Goal: Book appointment/travel/reservation

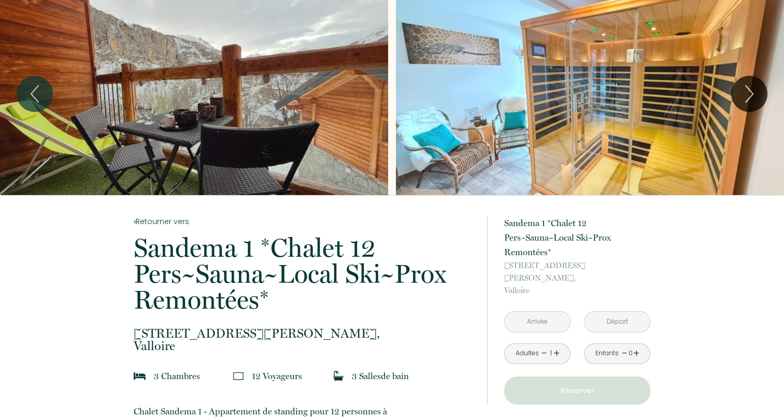
scroll to position [259, 0]
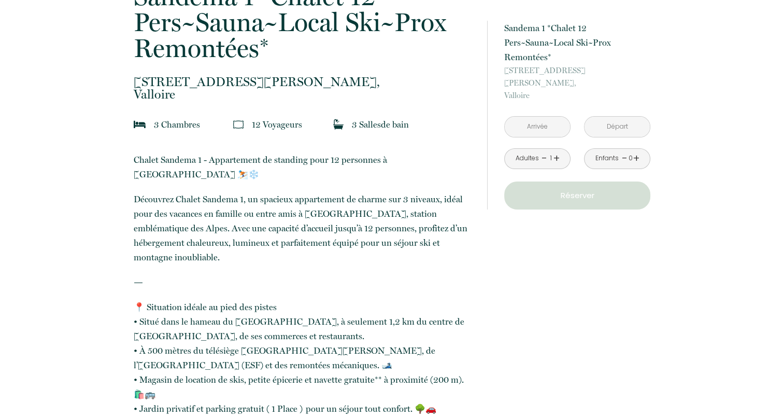
click at [524, 119] on input "text" at bounding box center [537, 127] width 65 height 20
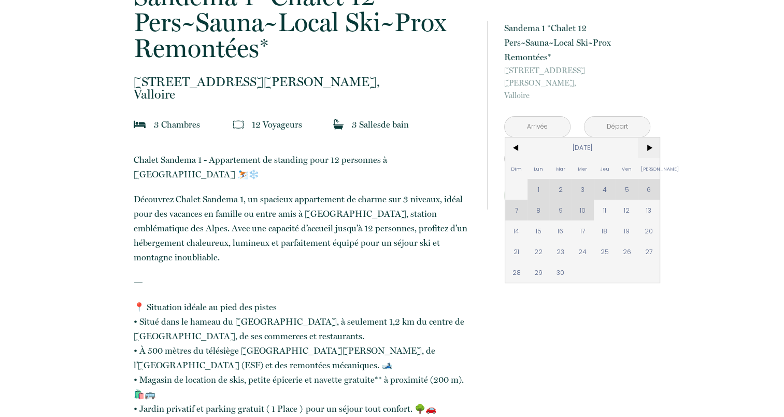
click at [645, 137] on span ">" at bounding box center [649, 147] width 22 height 21
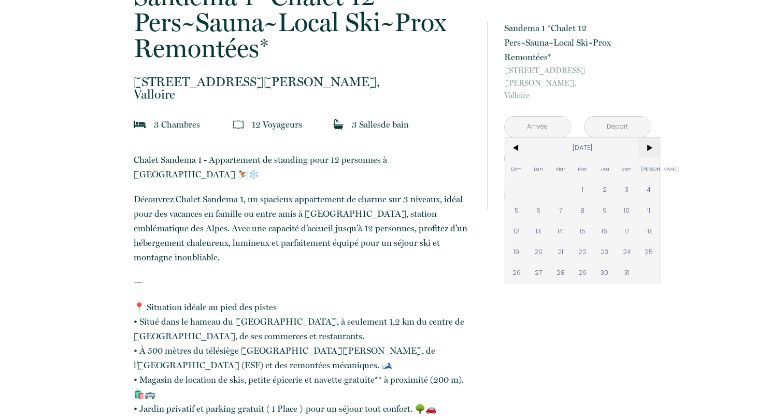
click at [645, 137] on span ">" at bounding box center [649, 147] width 22 height 21
click at [646, 137] on span ">" at bounding box center [649, 147] width 22 height 21
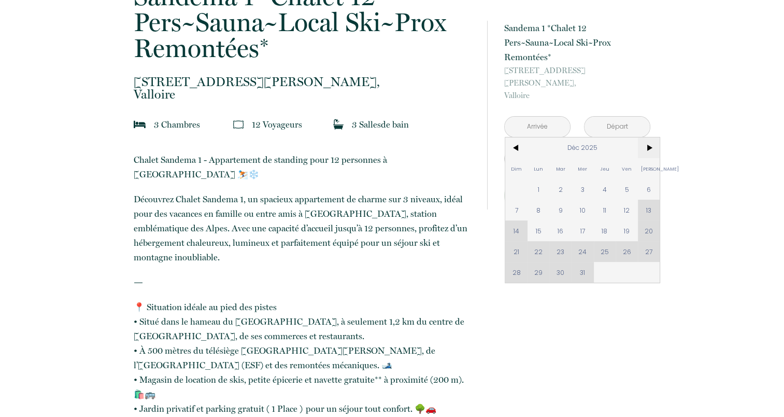
click at [646, 137] on span ">" at bounding box center [649, 147] width 22 height 21
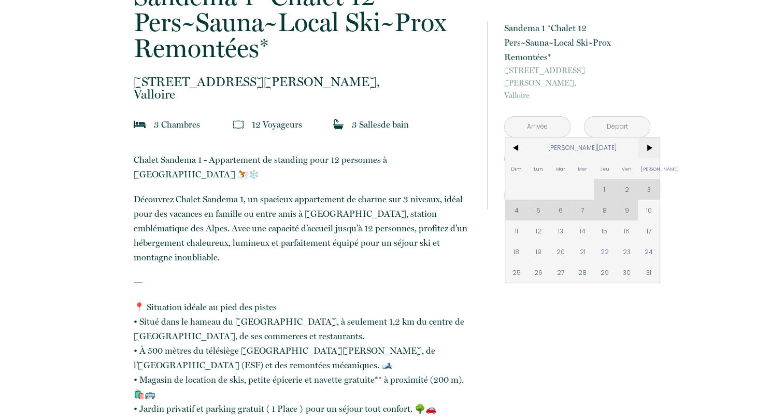
click at [646, 137] on span ">" at bounding box center [649, 147] width 22 height 21
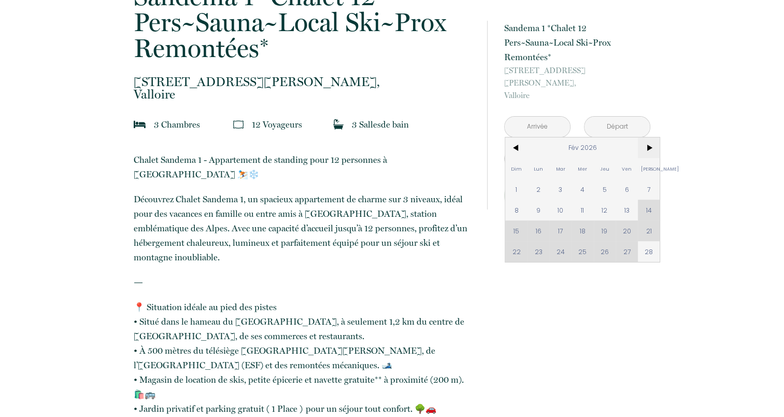
click at [646, 137] on span ">" at bounding box center [649, 147] width 22 height 21
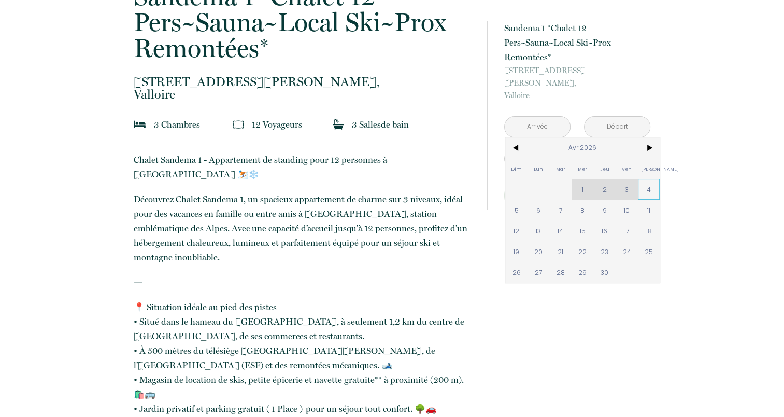
click at [645, 179] on span "4" at bounding box center [649, 189] width 22 height 21
type input "[DATE]"
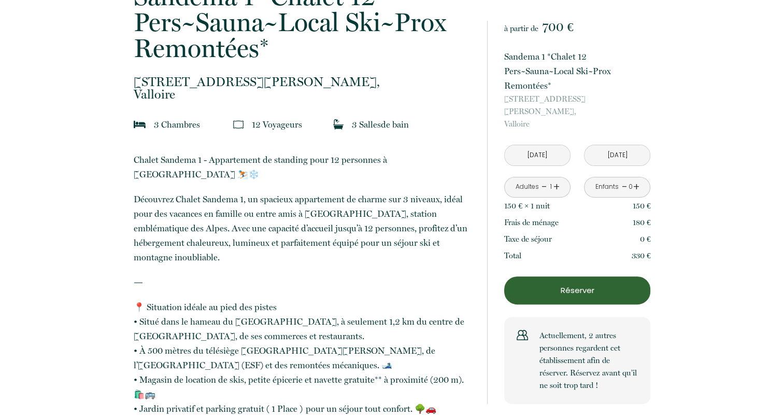
click at [650, 199] on p "150 €" at bounding box center [642, 205] width 18 height 12
click at [613, 145] on input "[DATE]" at bounding box center [616, 155] width 65 height 20
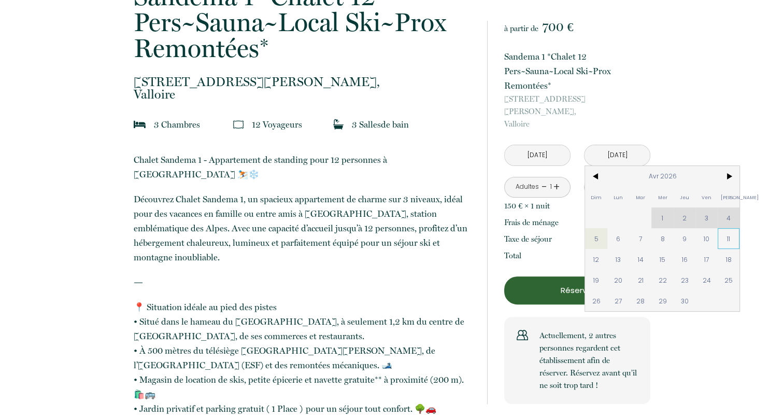
click at [727, 228] on span "11" at bounding box center [729, 238] width 22 height 21
type input "[DATE]"
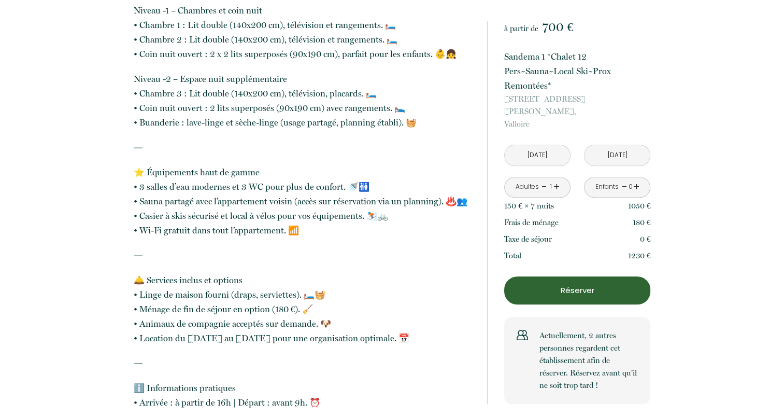
scroll to position [881, 0]
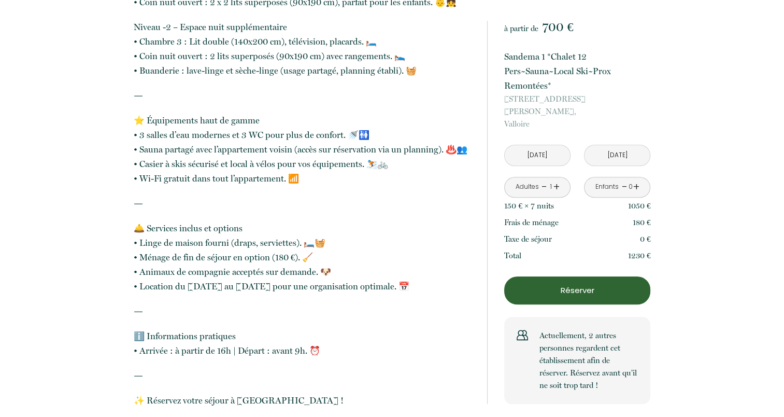
click at [561, 177] on div "Adultes - 1 +" at bounding box center [537, 187] width 66 height 21
click at [560, 177] on div "Adultes - 1 +" at bounding box center [537, 187] width 66 height 21
click at [559, 177] on div "Adultes - 1 +" at bounding box center [537, 187] width 66 height 21
click at [557, 179] on link "+" at bounding box center [556, 187] width 6 height 16
click at [556, 179] on link "+" at bounding box center [556, 187] width 6 height 16
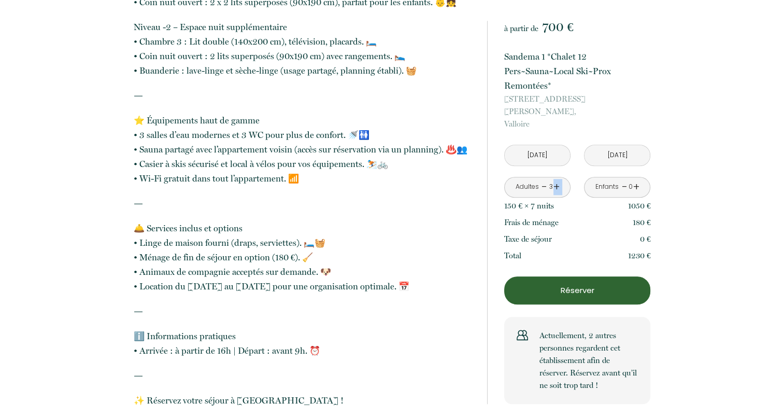
click at [556, 179] on link "+" at bounding box center [556, 187] width 6 height 16
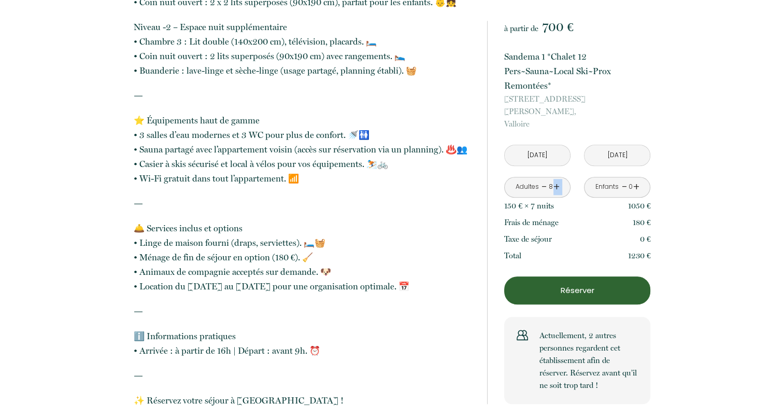
click at [556, 179] on link "+" at bounding box center [556, 187] width 6 height 16
drag, startPoint x: 556, startPoint y: 174, endPoint x: 544, endPoint y: 173, distance: 12.5
click at [544, 179] on link "-" at bounding box center [544, 187] width 6 height 16
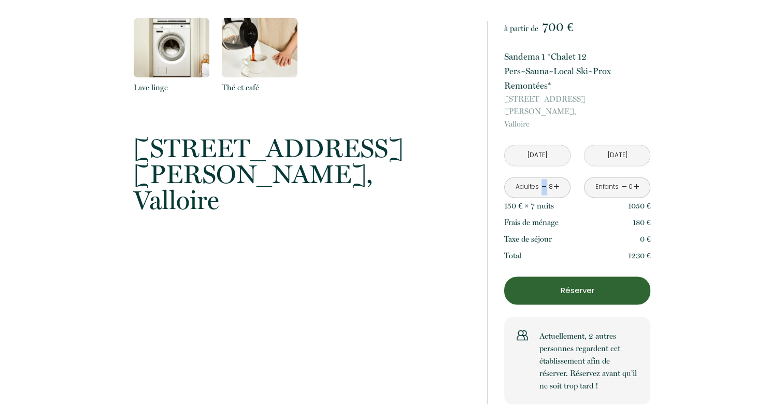
scroll to position [1658, 0]
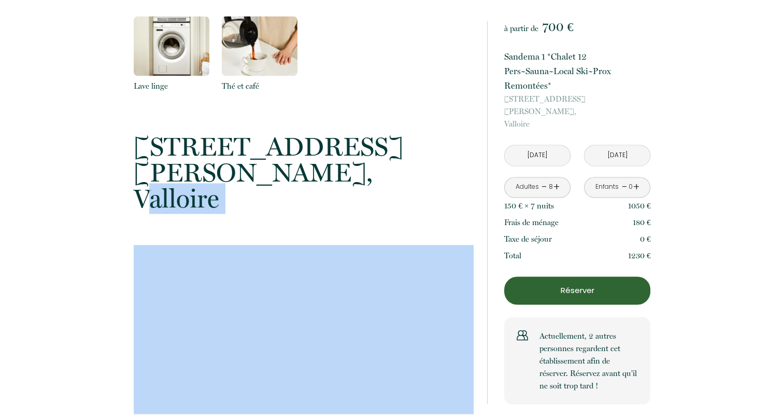
drag, startPoint x: 115, startPoint y: 124, endPoint x: 108, endPoint y: 214, distance: 90.4
drag, startPoint x: 108, startPoint y: 214, endPoint x: 101, endPoint y: 128, distance: 86.3
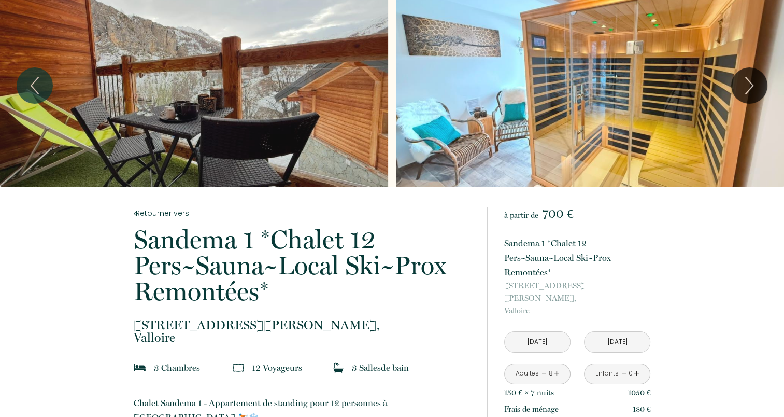
scroll to position [0, 0]
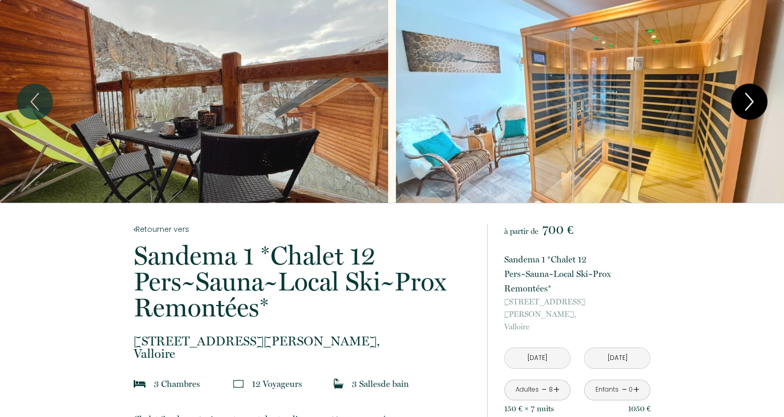
click at [743, 99] on icon "Next" at bounding box center [749, 101] width 22 height 31
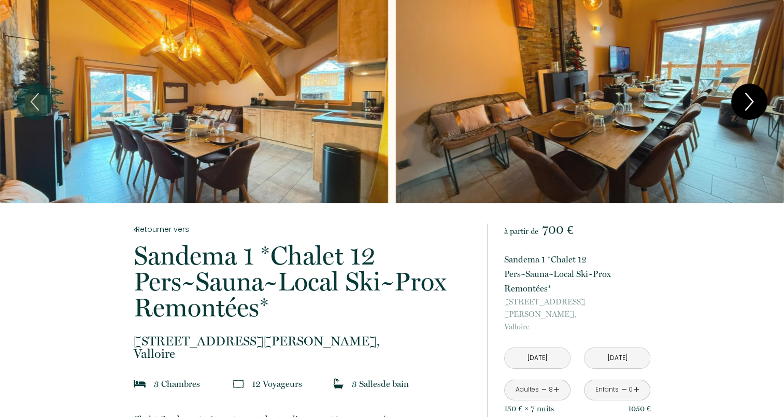
click at [744, 99] on icon "Next" at bounding box center [749, 101] width 22 height 31
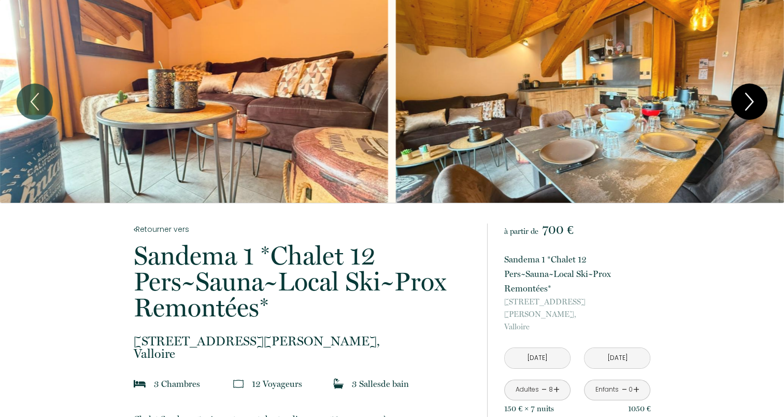
click at [744, 99] on icon "Next" at bounding box center [749, 101] width 22 height 31
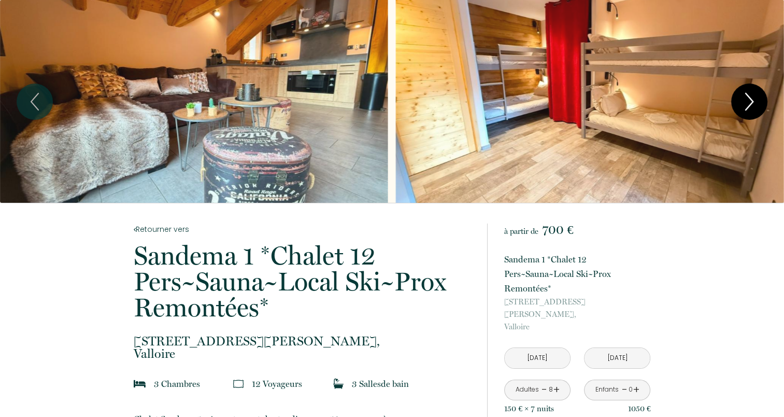
click at [744, 99] on icon "Next" at bounding box center [749, 101] width 22 height 31
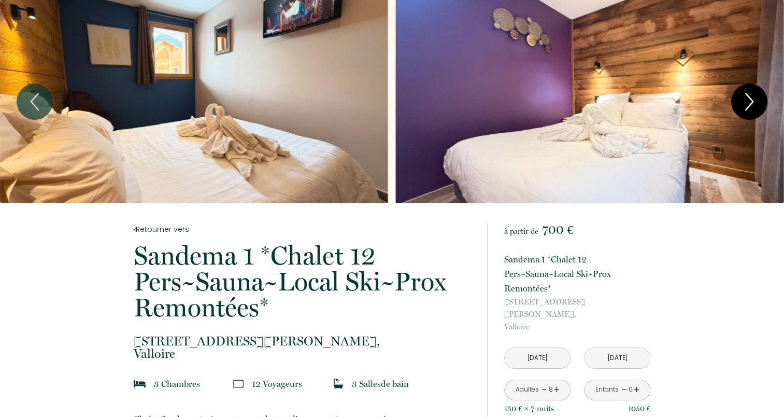
click at [744, 99] on icon "Next" at bounding box center [749, 101] width 22 height 31
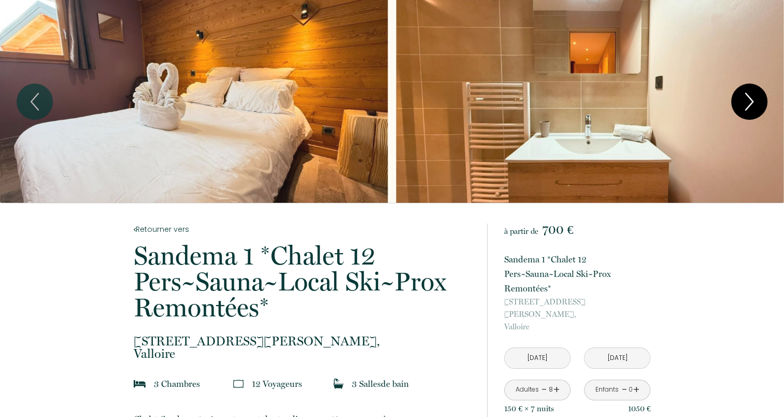
click at [744, 99] on icon "Next" at bounding box center [749, 101] width 22 height 31
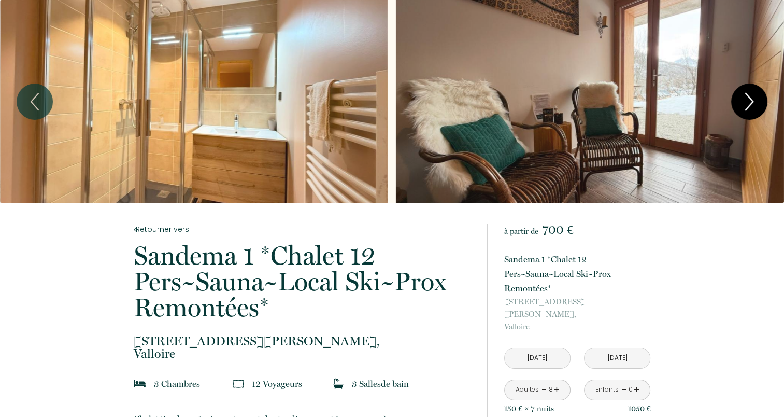
click at [744, 99] on icon "Next" at bounding box center [749, 101] width 22 height 31
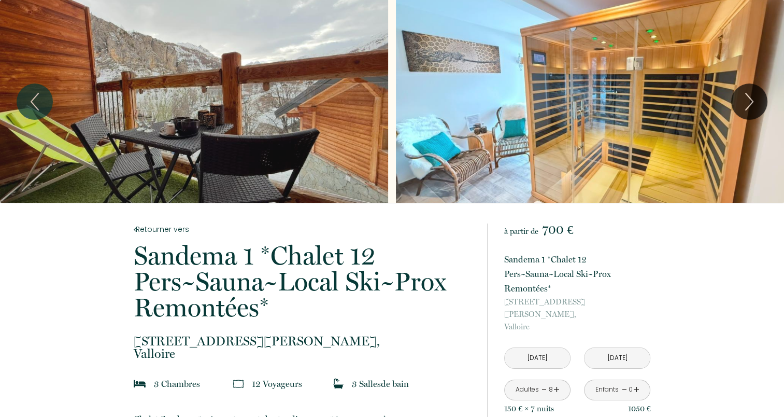
drag, startPoint x: 302, startPoint y: 320, endPoint x: 338, endPoint y: 304, distance: 39.2
